Goal: Navigation & Orientation: Find specific page/section

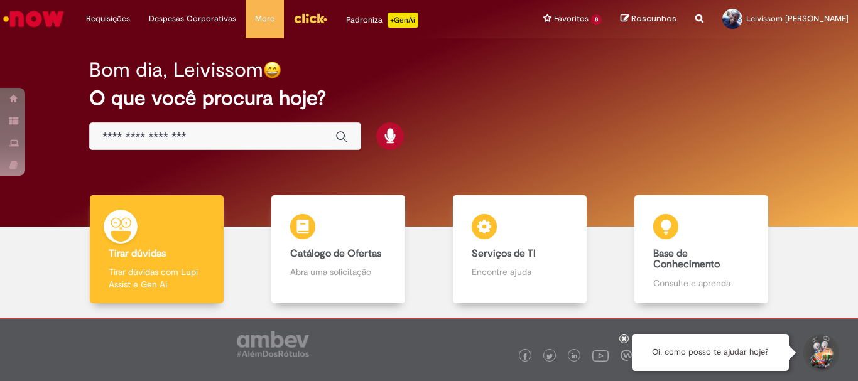
scroll to position [62, 0]
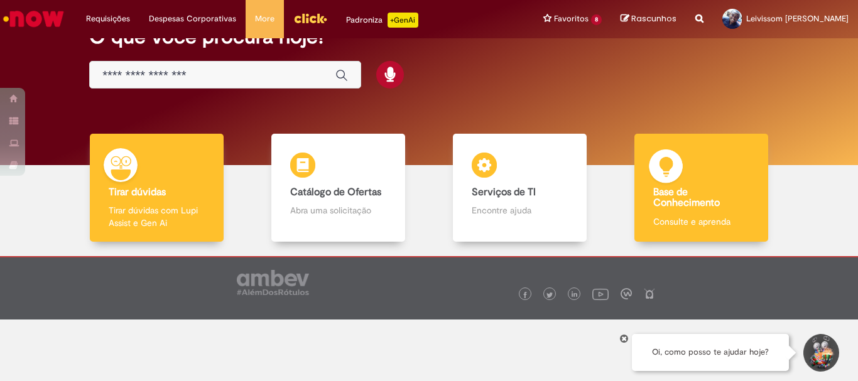
click at [709, 207] on b "Base de Conhecimento" at bounding box center [686, 198] width 67 height 24
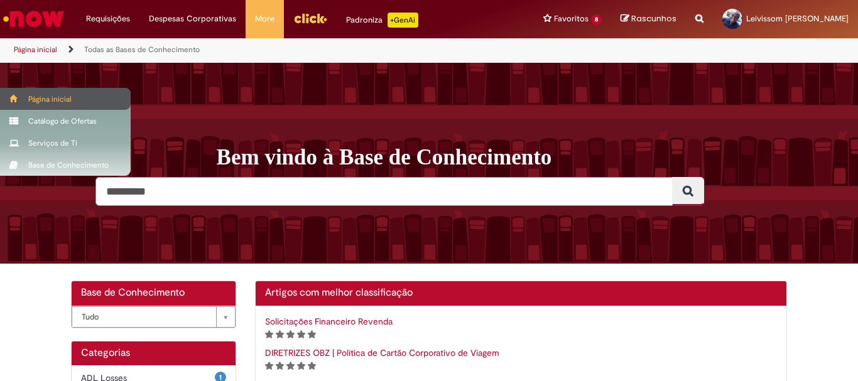
click at [65, 90] on div "Página inicial" at bounding box center [65, 99] width 131 height 22
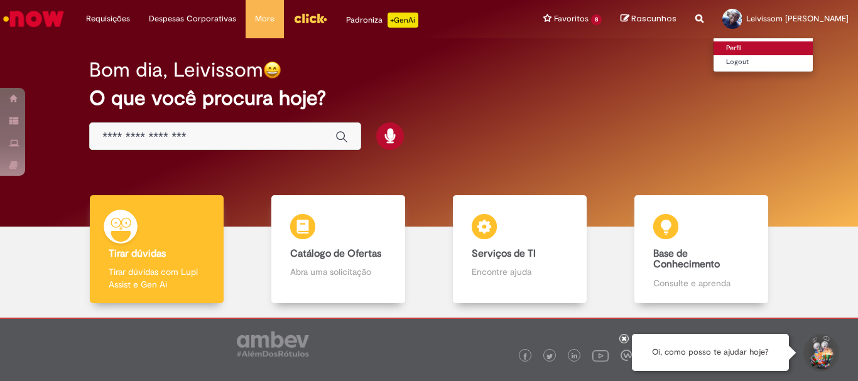
click at [714, 48] on link "Perfil" at bounding box center [762, 48] width 99 height 14
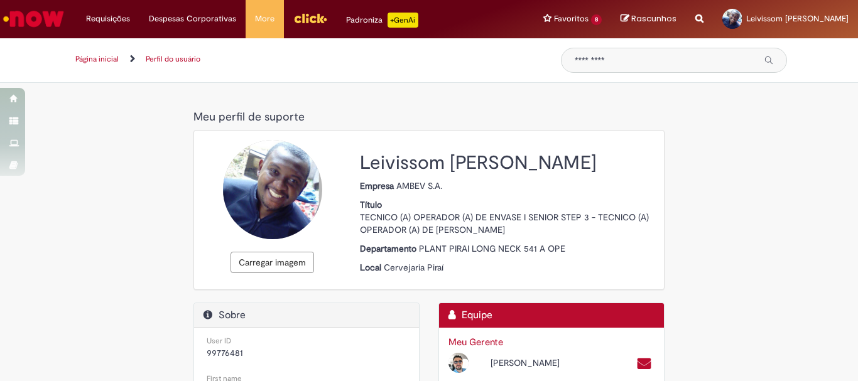
click at [102, 61] on link "Página inicial" at bounding box center [96, 59] width 43 height 10
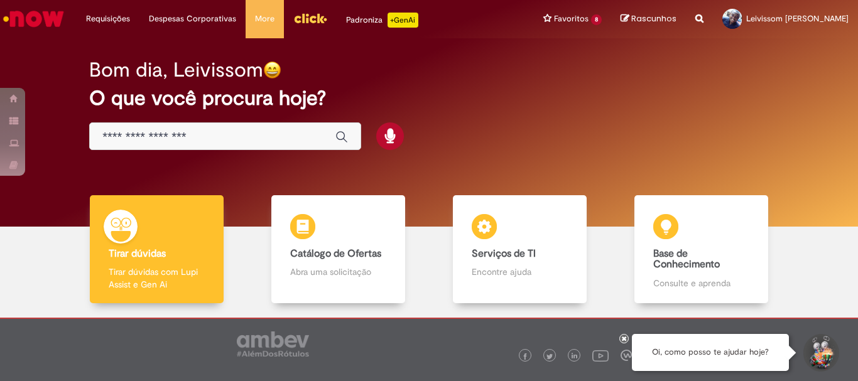
scroll to position [62, 0]
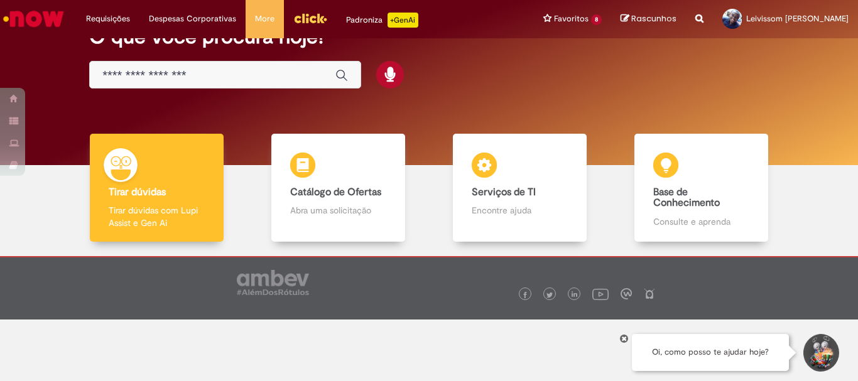
click at [622, 340] on icon at bounding box center [624, 338] width 5 height 6
